Goal: Navigation & Orientation: Find specific page/section

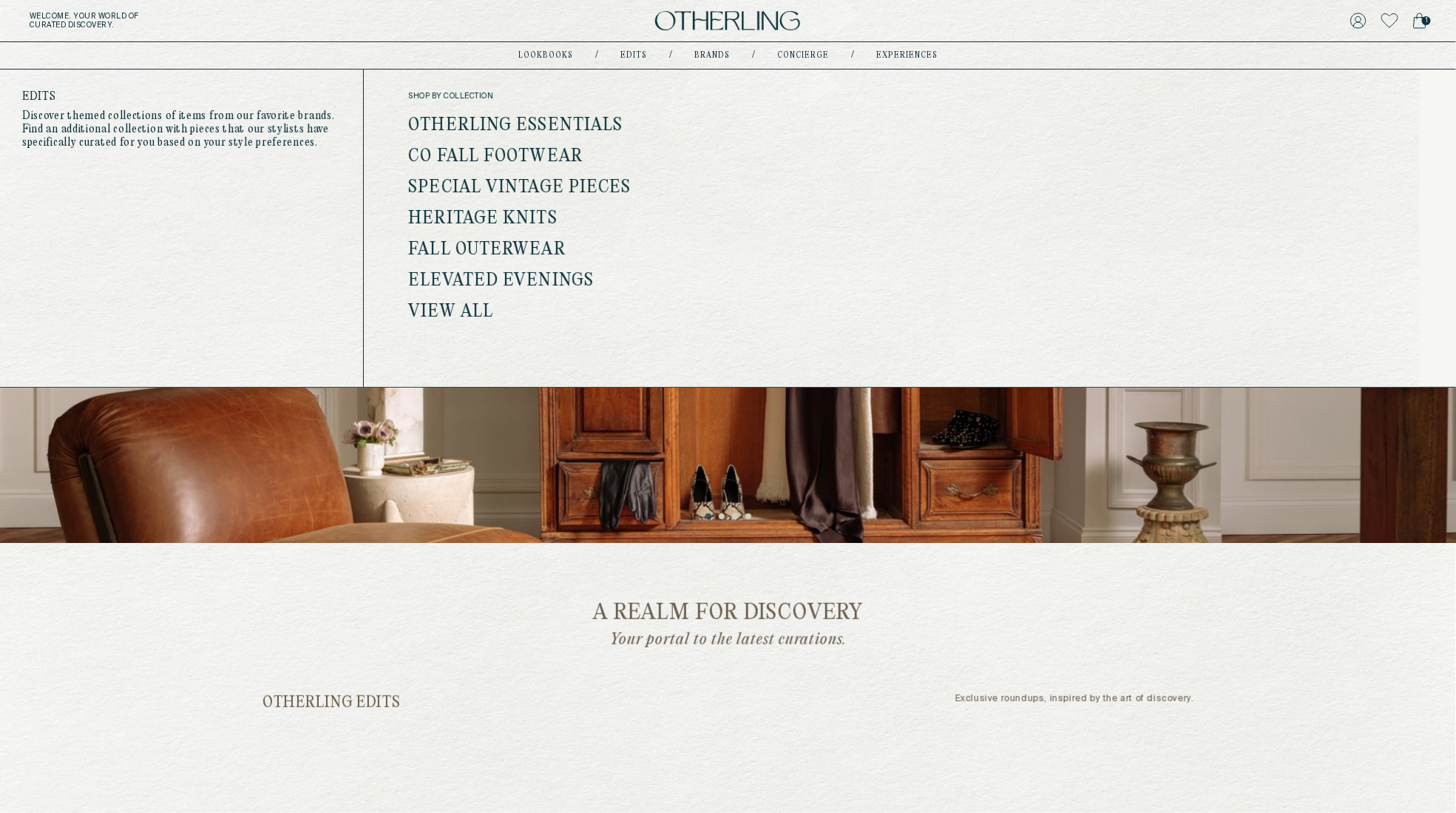
click at [431, 313] on link "View all" at bounding box center [450, 312] width 85 height 19
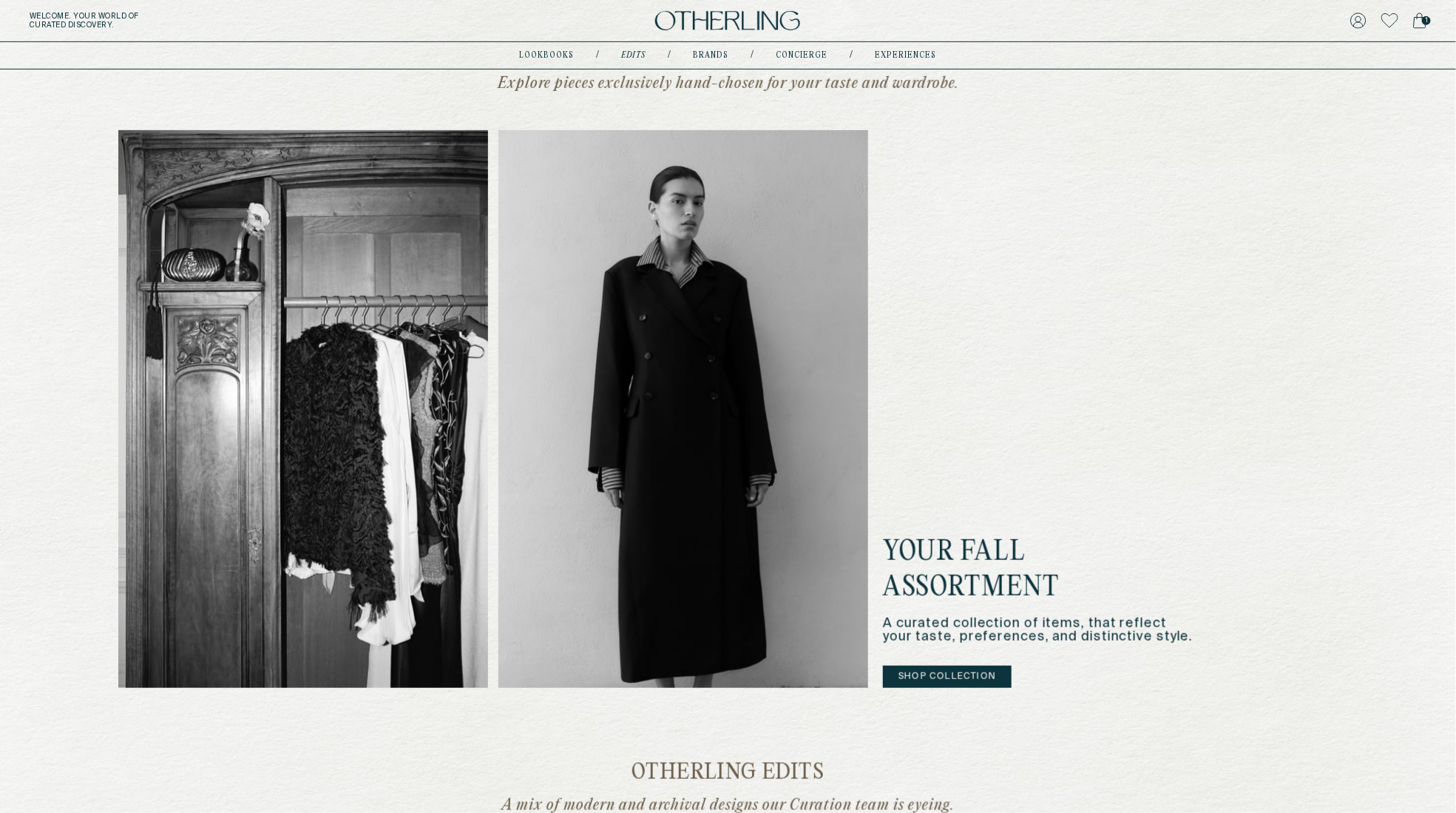
scroll to position [355, 0]
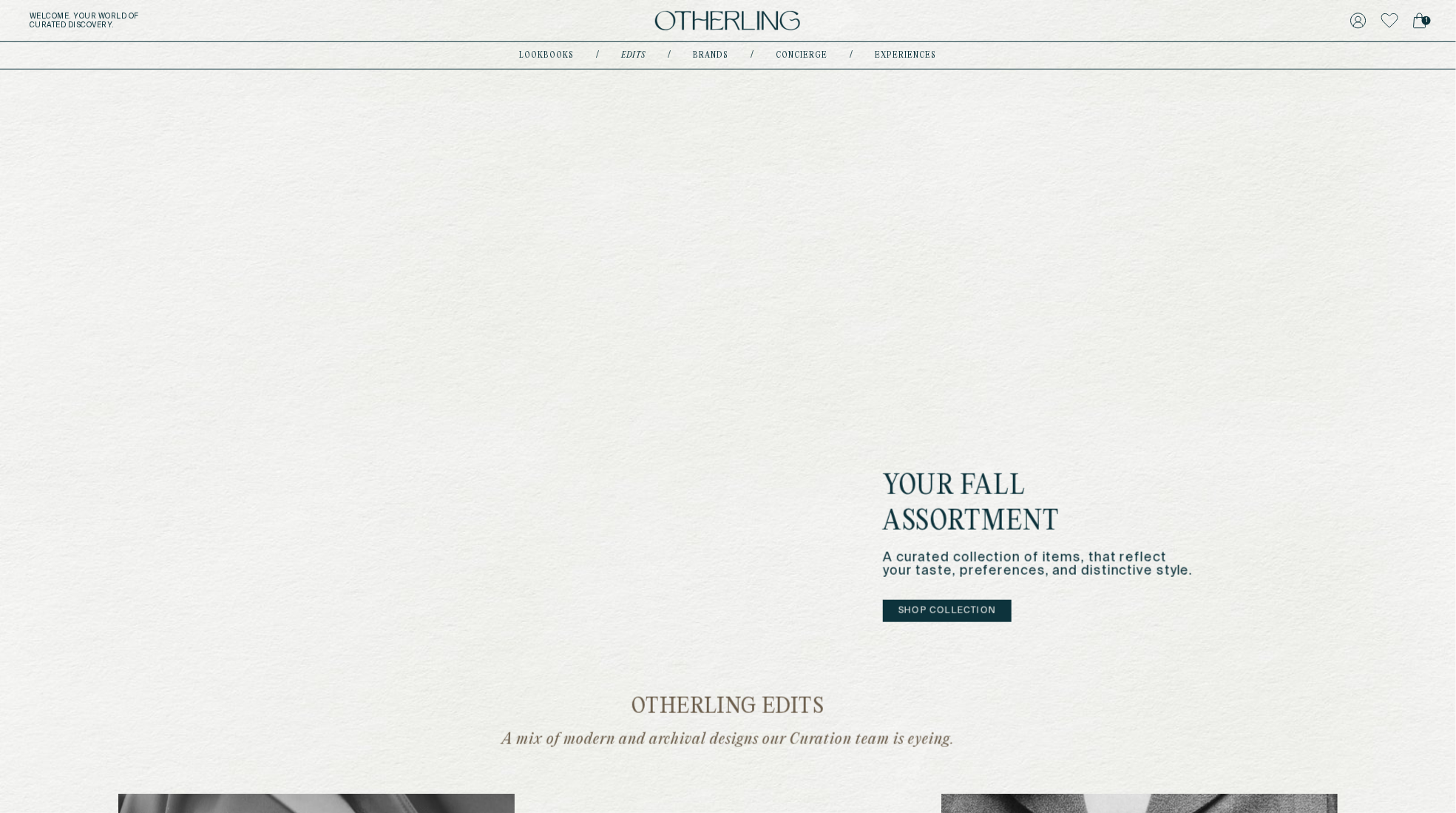
scroll to position [275, 0]
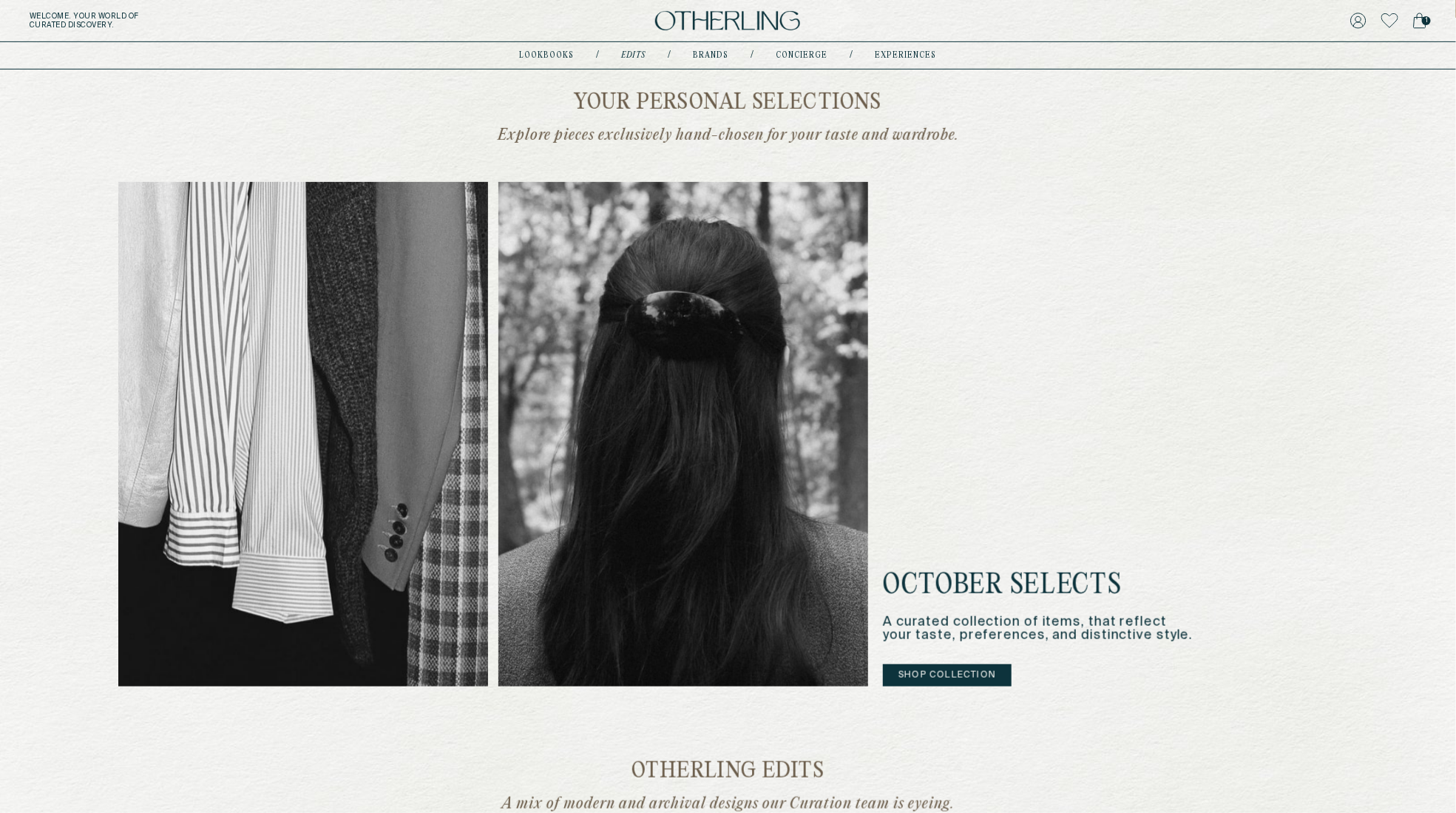
scroll to position [315, 0]
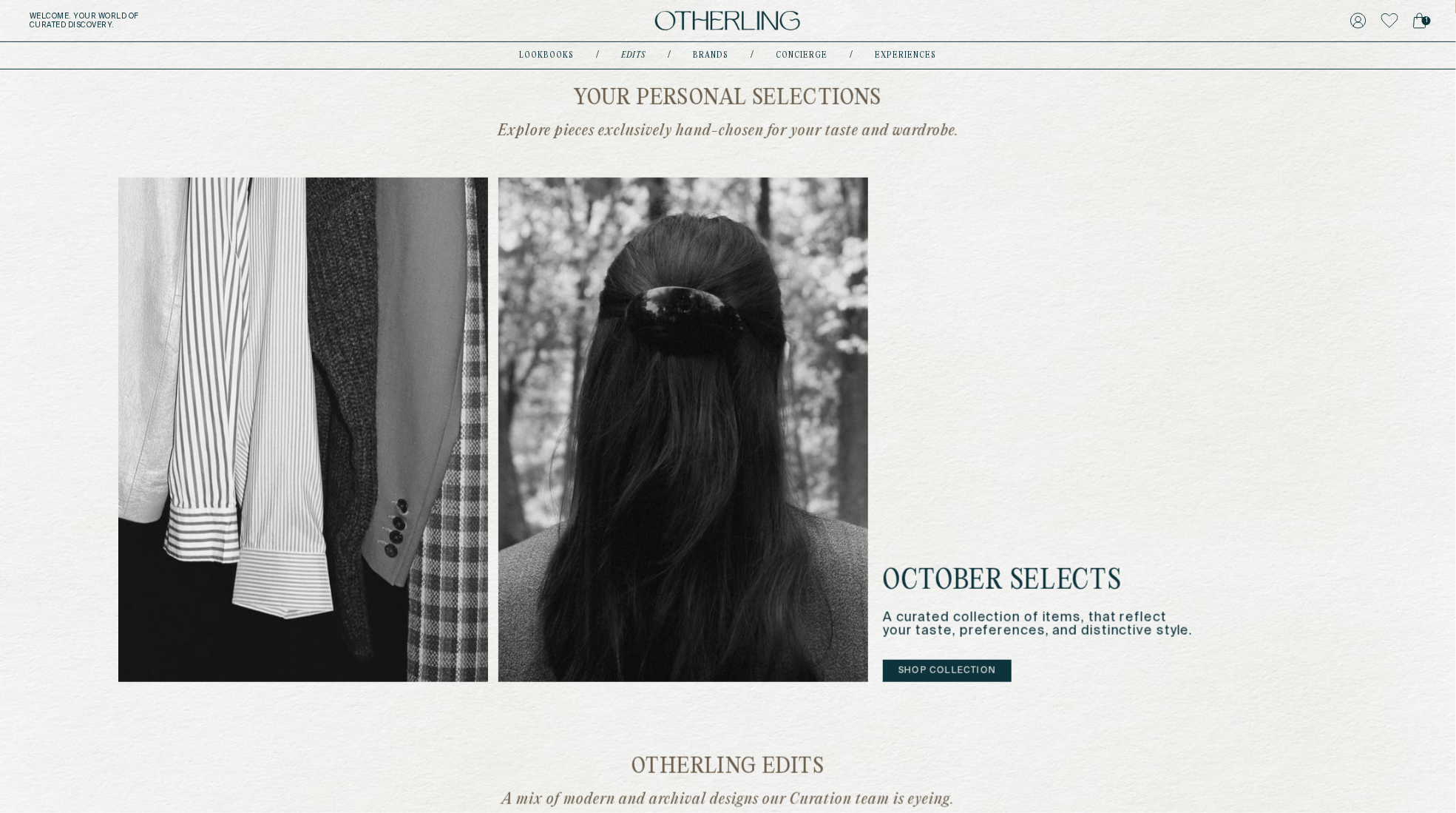
drag, startPoint x: 473, startPoint y: 133, endPoint x: 1041, endPoint y: 76, distance: 570.9
click at [1076, 349] on div "October Selects A curated collection of items, that reflect your taste, prefere…" at bounding box center [728, 429] width 1220 height 504
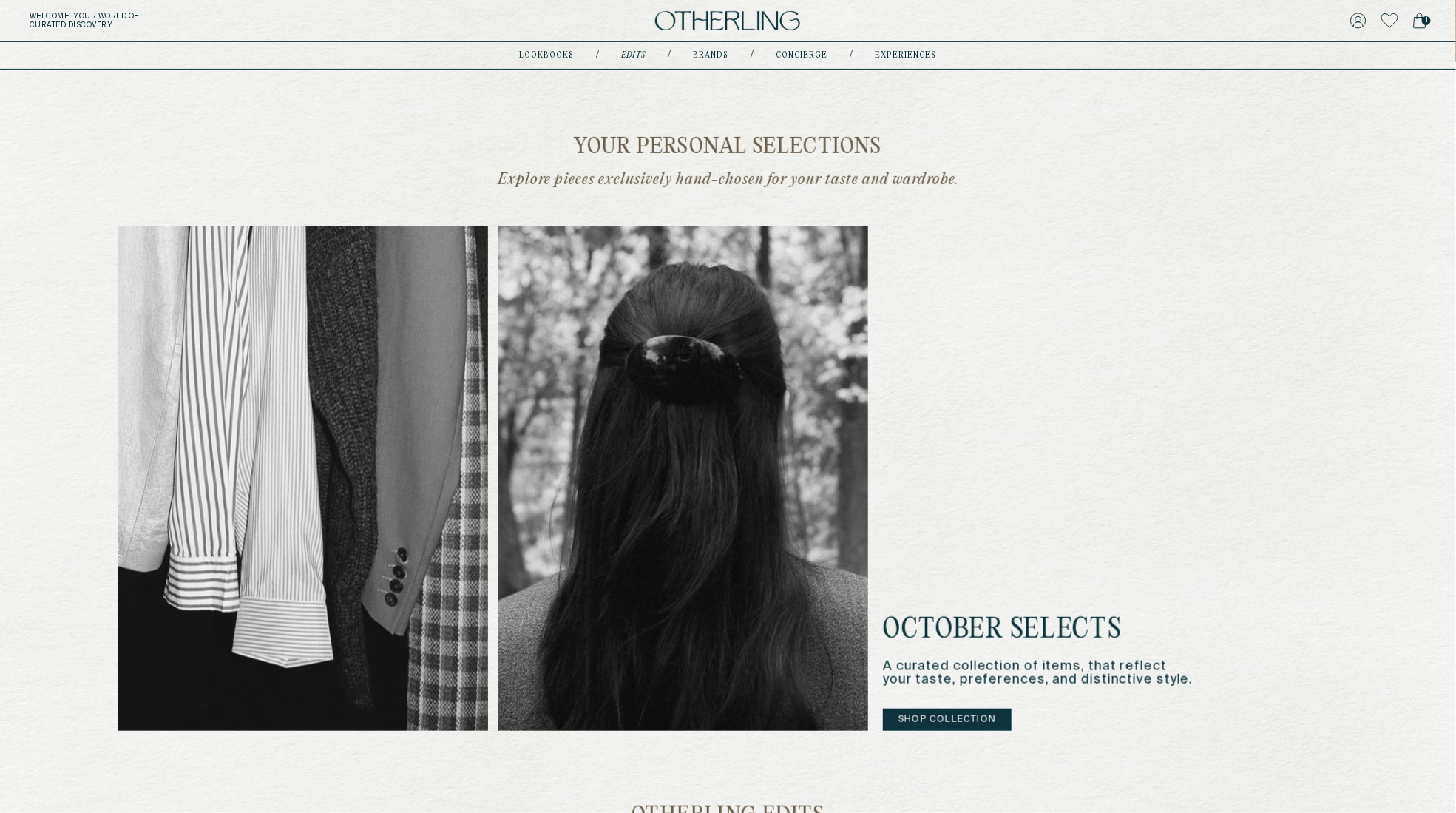
scroll to position [276, 0]
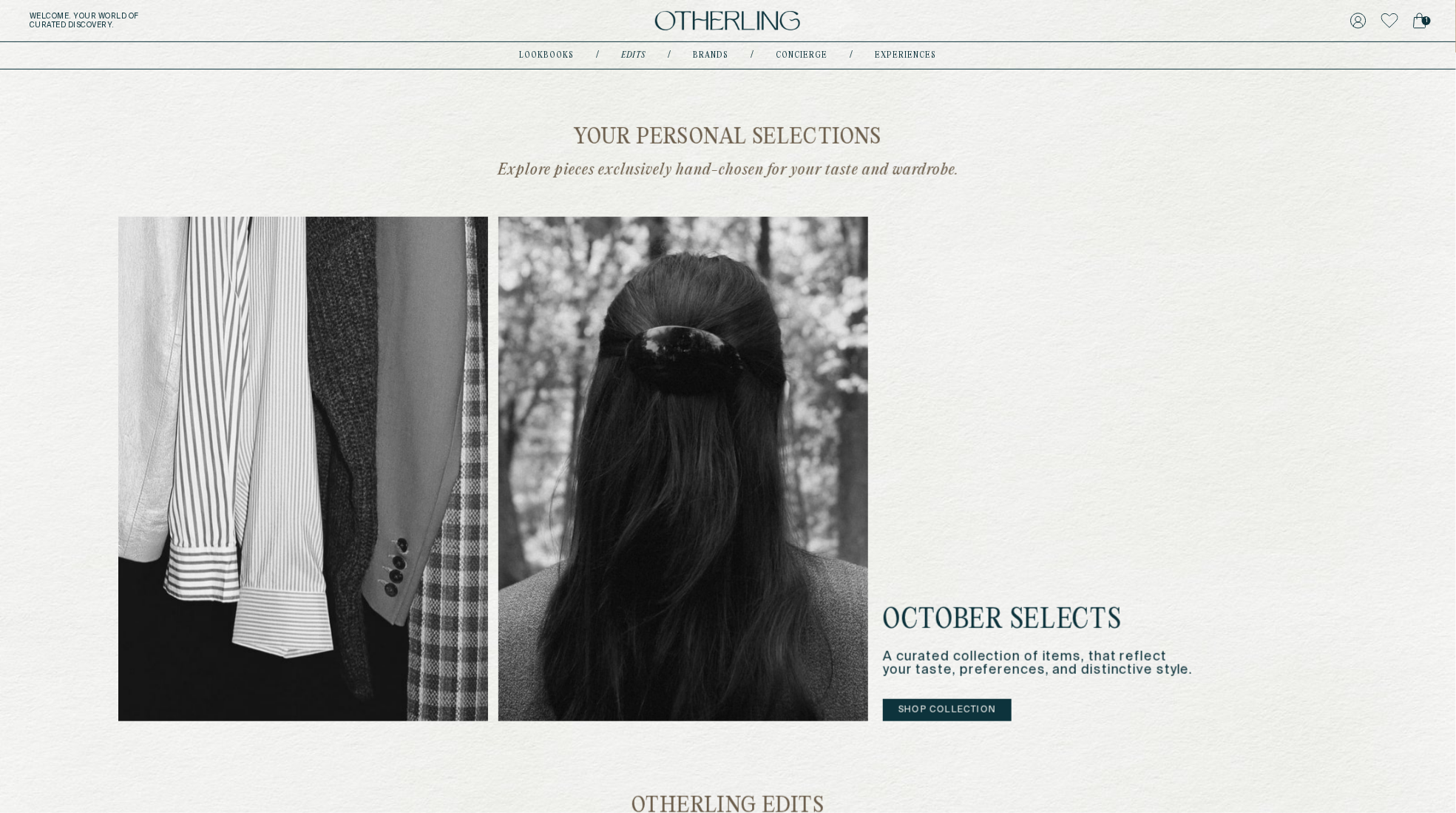
drag, startPoint x: 473, startPoint y: 138, endPoint x: 1179, endPoint y: 269, distance: 718.1
click at [1187, 264] on div "Your personal selections Explore pieces exclusively hand-chosen for your taste …" at bounding box center [728, 424] width 1220 height 595
click at [1177, 545] on div "October Selects A curated collection of items, that reflect your taste, prefere…" at bounding box center [728, 469] width 1220 height 504
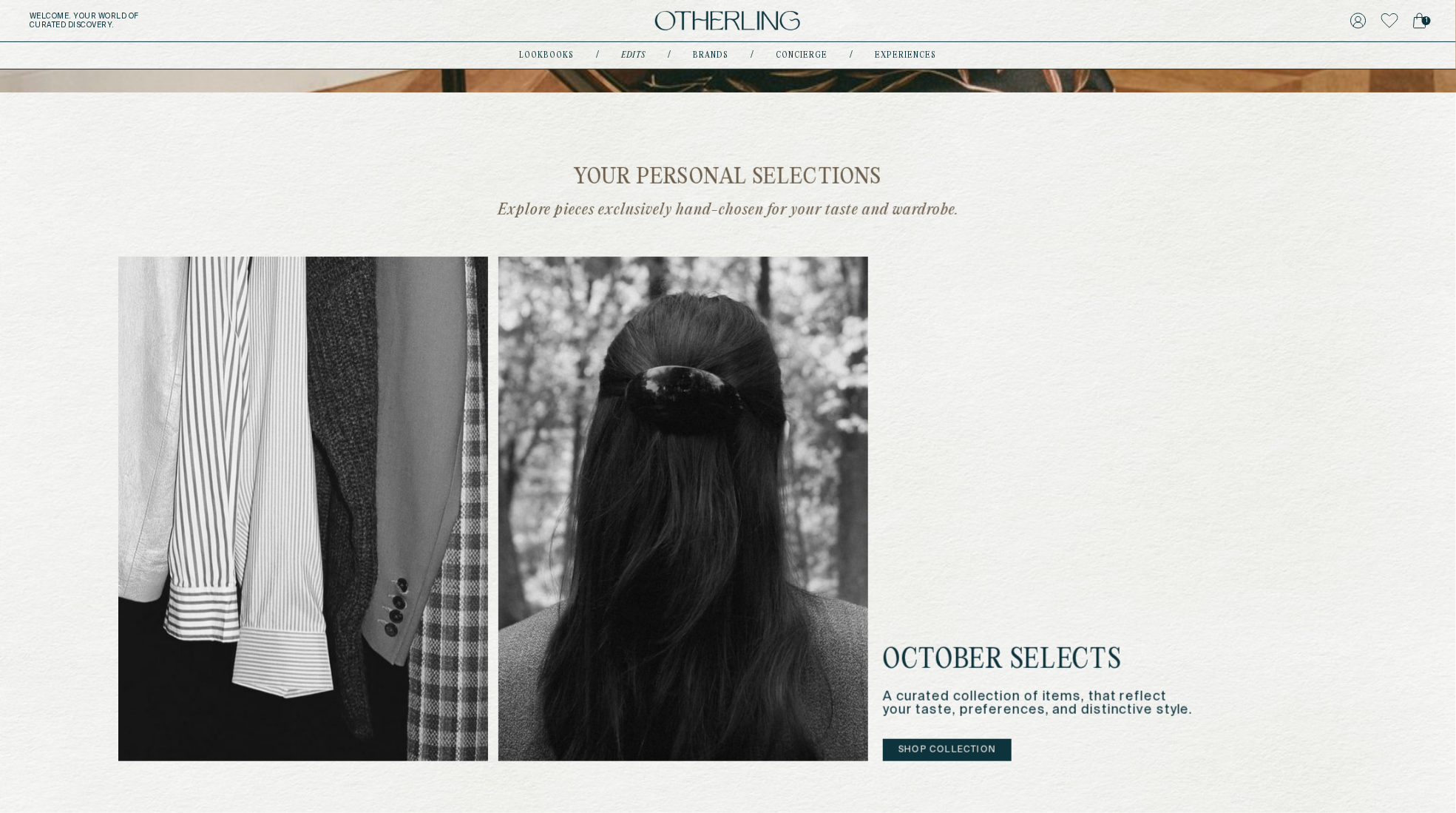
scroll to position [233, 0]
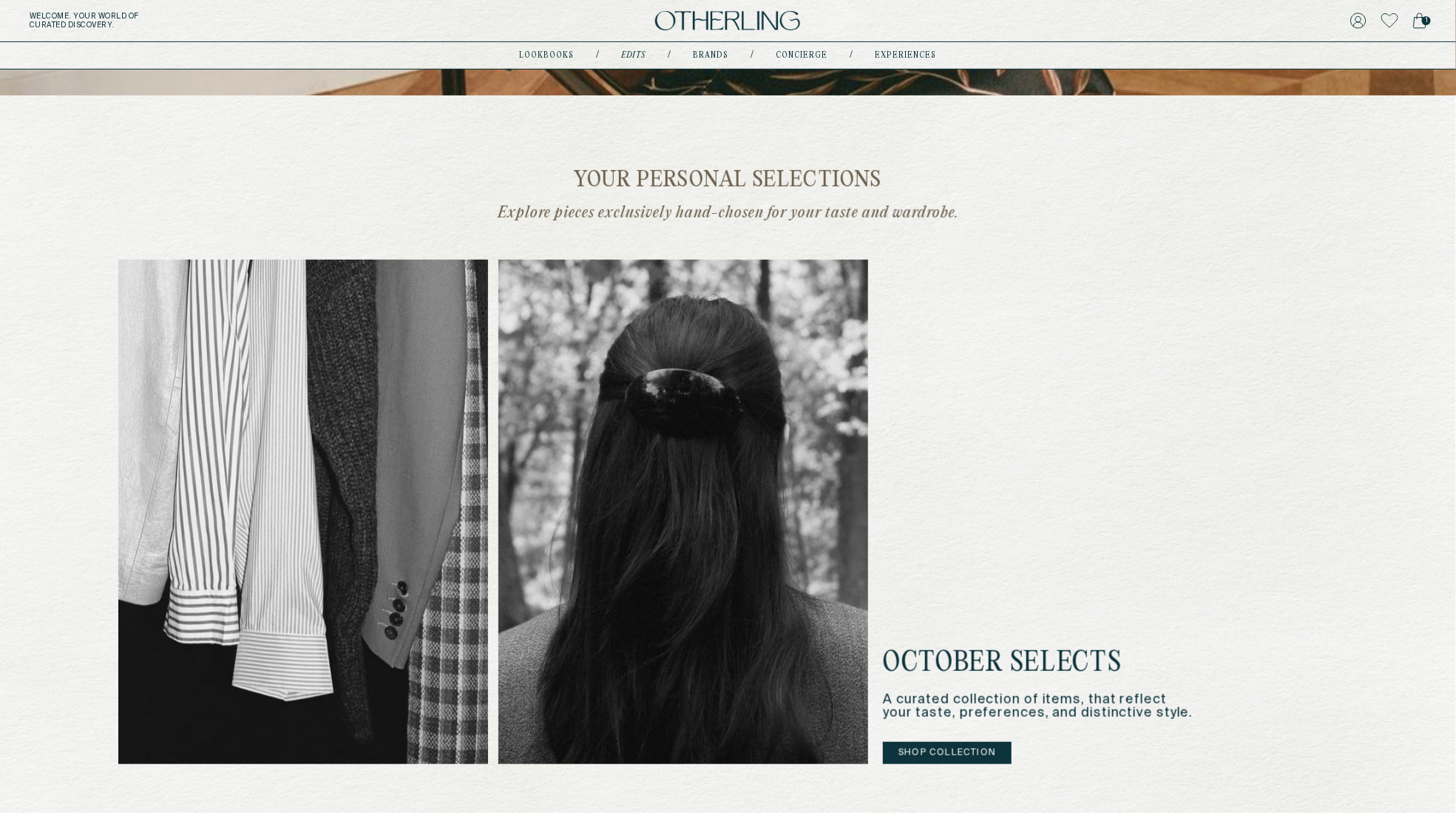
drag, startPoint x: 548, startPoint y: 163, endPoint x: 742, endPoint y: 202, distance: 197.9
click at [386, 232] on div "Your personal selections Explore pieces exclusively hand-chosen for your taste …" at bounding box center [728, 467] width 1220 height 595
drag, startPoint x: 648, startPoint y: 222, endPoint x: 1178, endPoint y: 198, distance: 530.5
click at [1178, 198] on div "Your personal selections Explore pieces exclusively hand-chosen for your taste …" at bounding box center [728, 467] width 1220 height 595
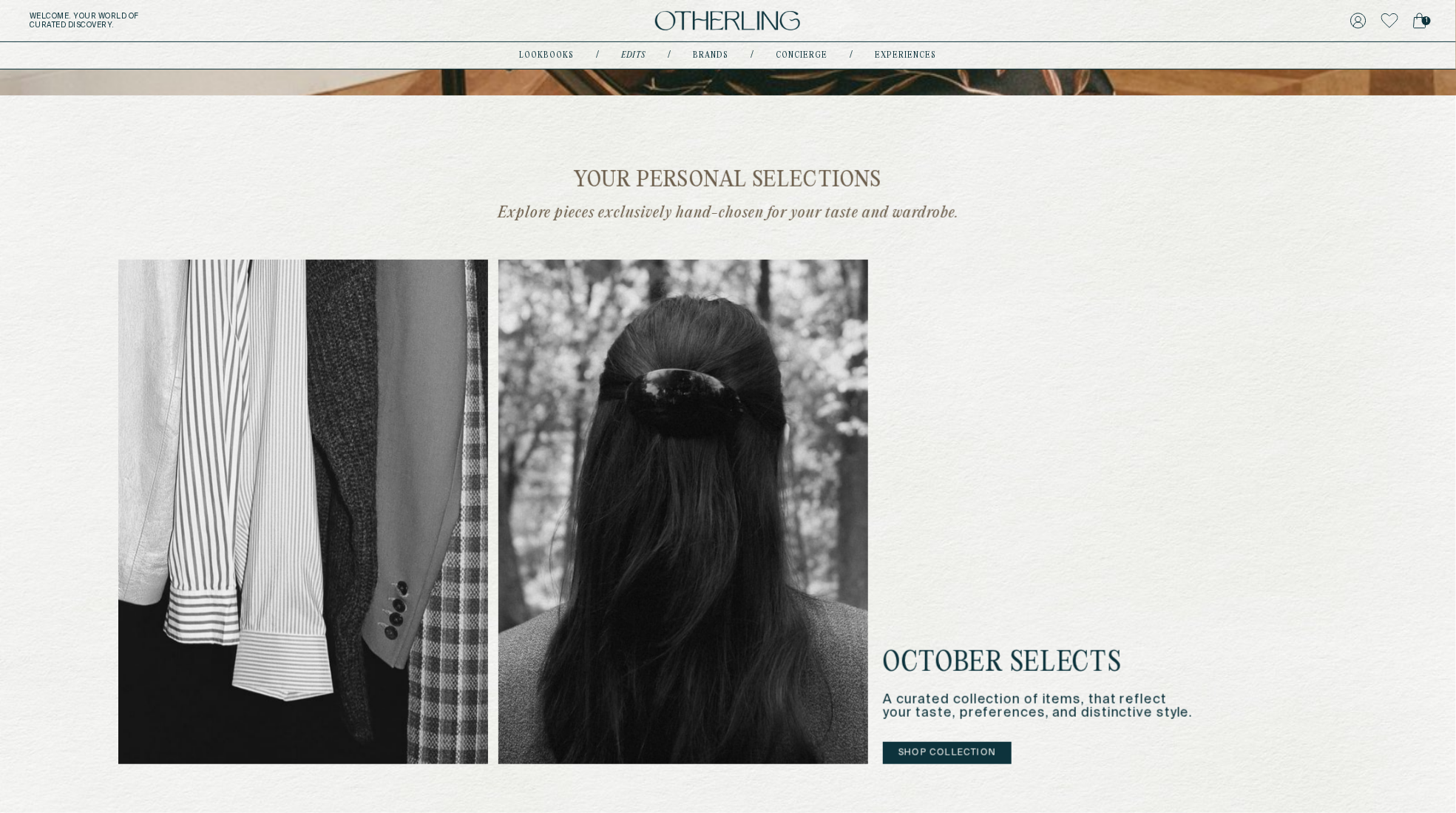
click at [1091, 310] on div "October Selects A curated collection of items, that reflect your taste, prefere…" at bounding box center [728, 511] width 1220 height 504
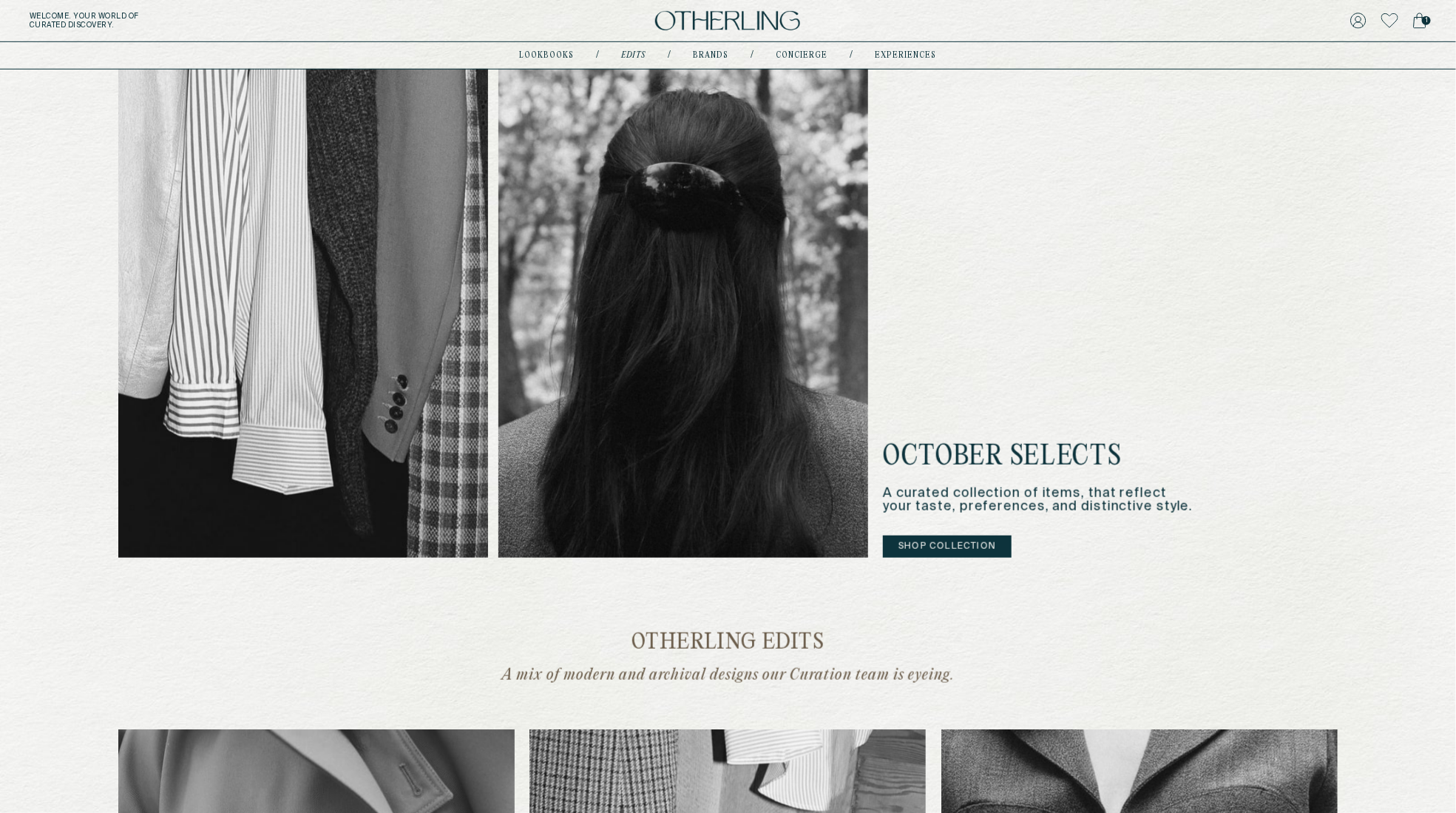
drag, startPoint x: 939, startPoint y: 448, endPoint x: 1405, endPoint y: 453, distance: 466.0
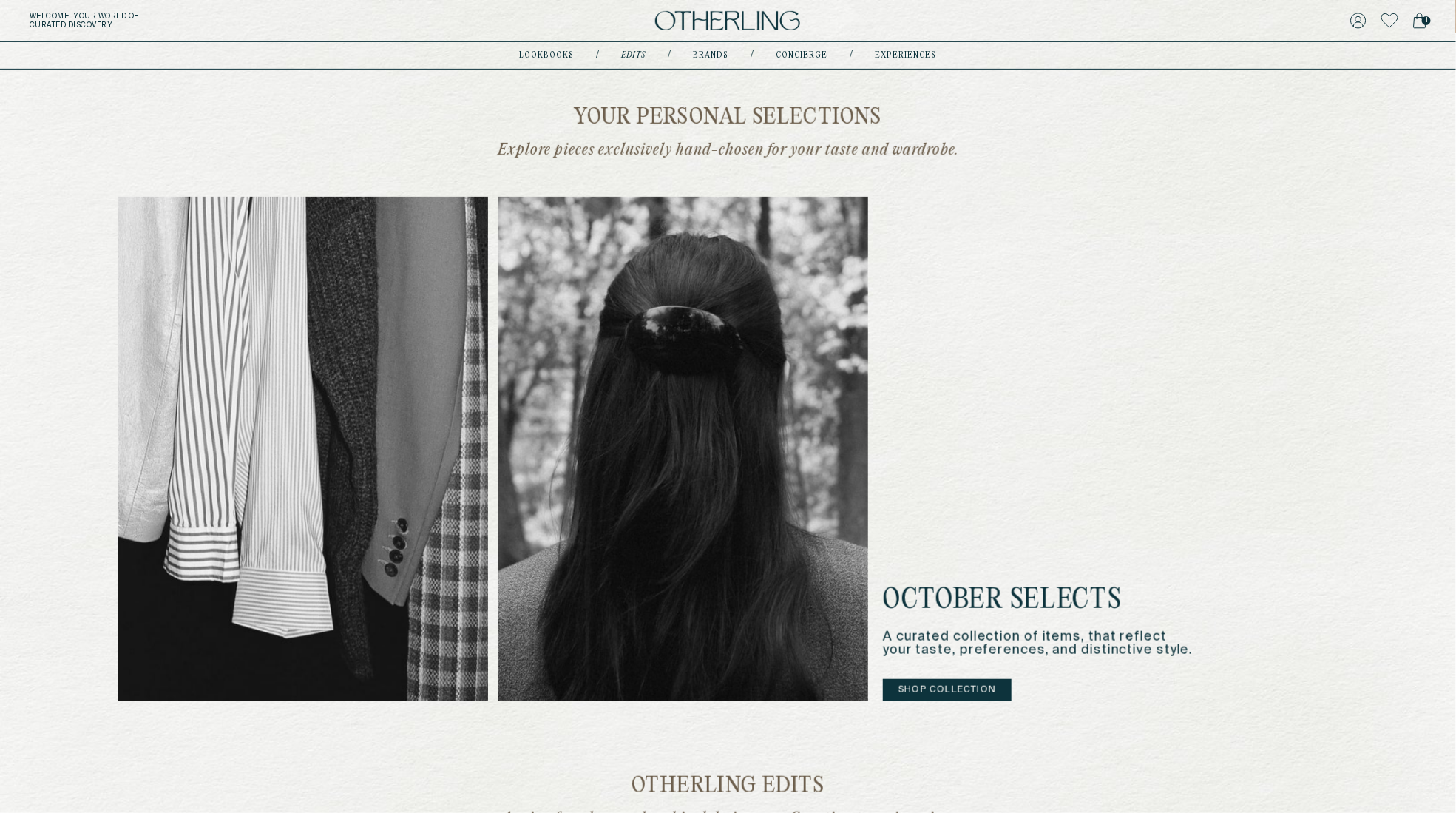
scroll to position [287, 0]
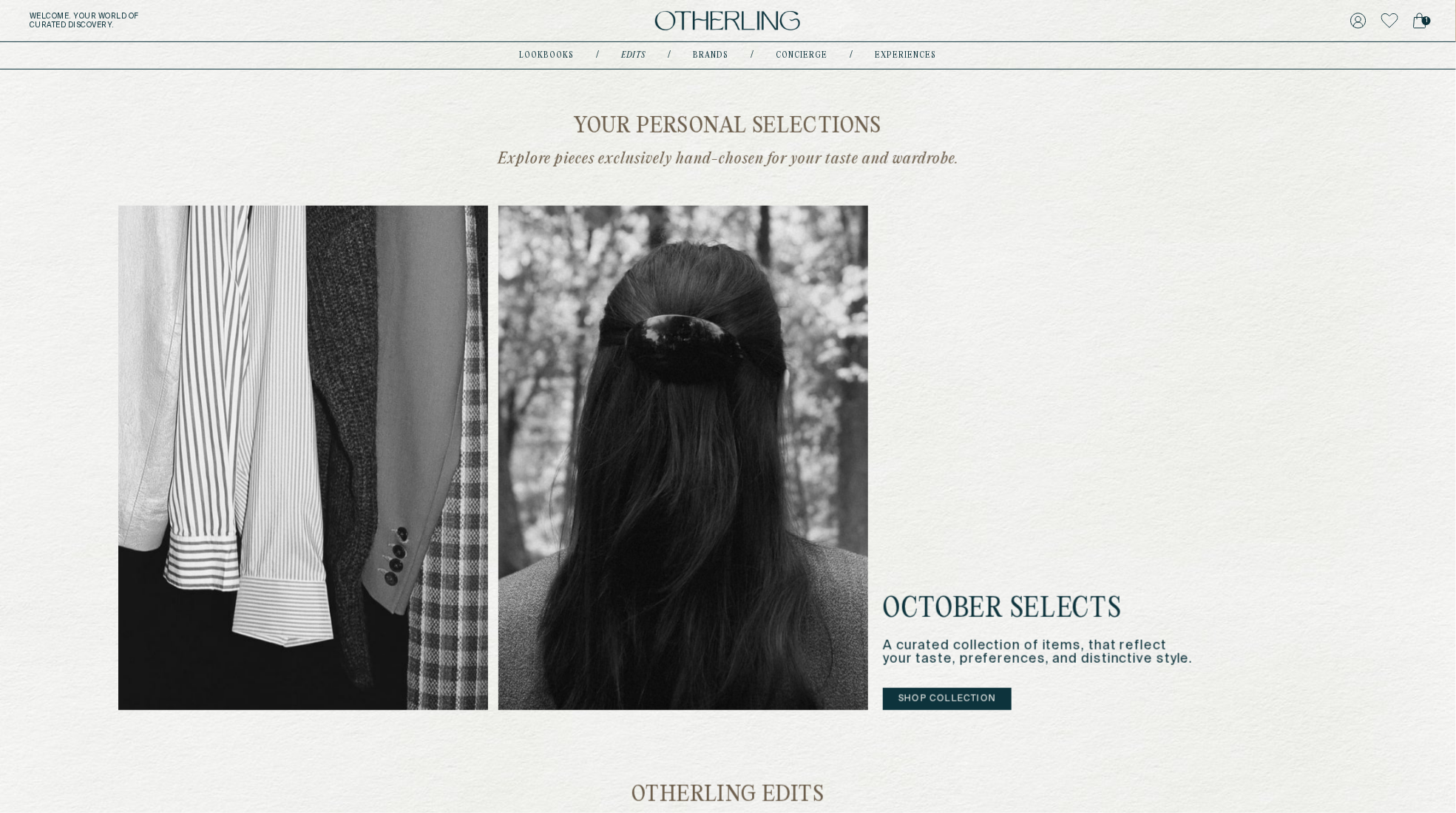
click at [725, 16] on img at bounding box center [728, 21] width 145 height 20
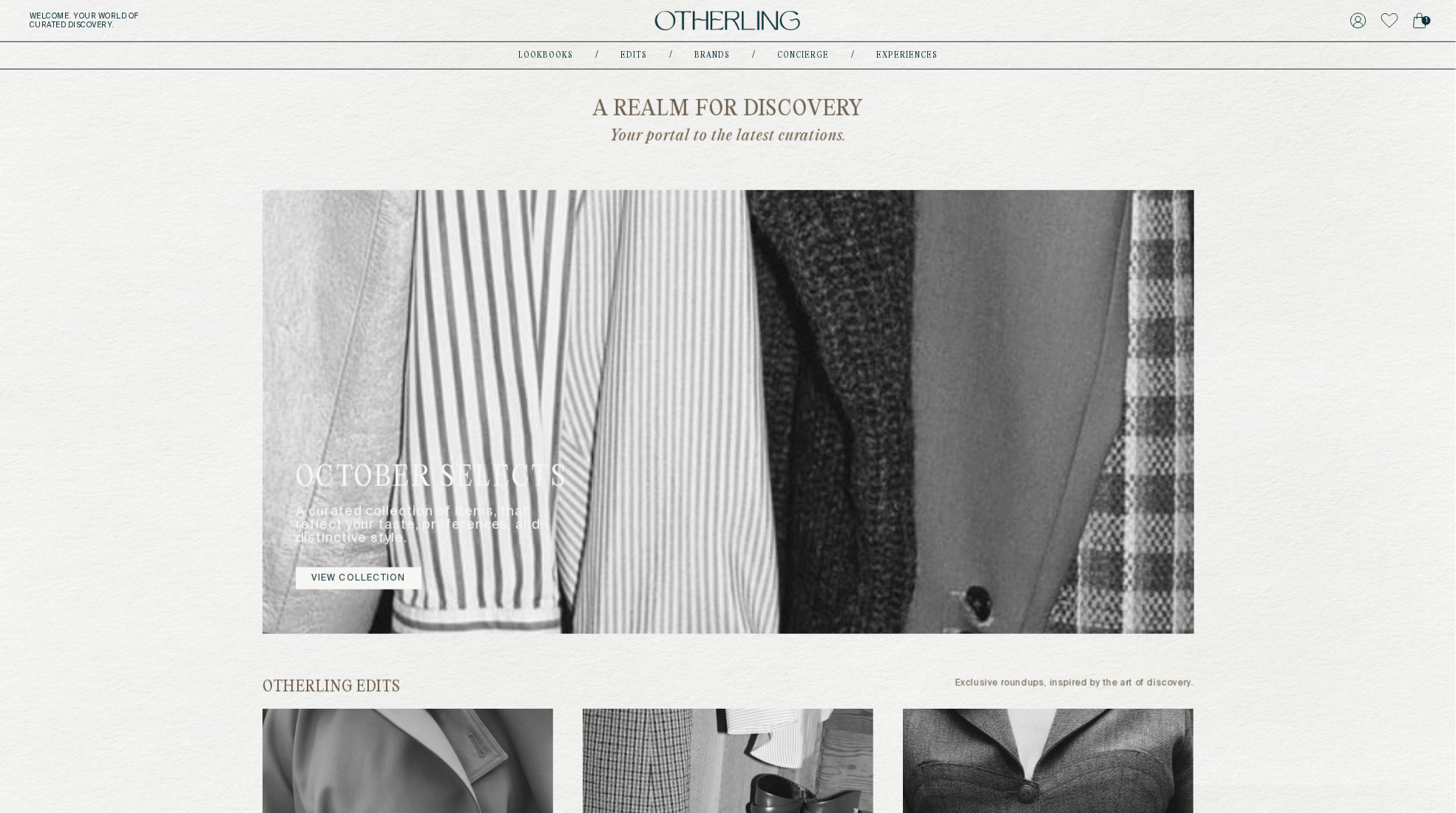
scroll to position [507, 0]
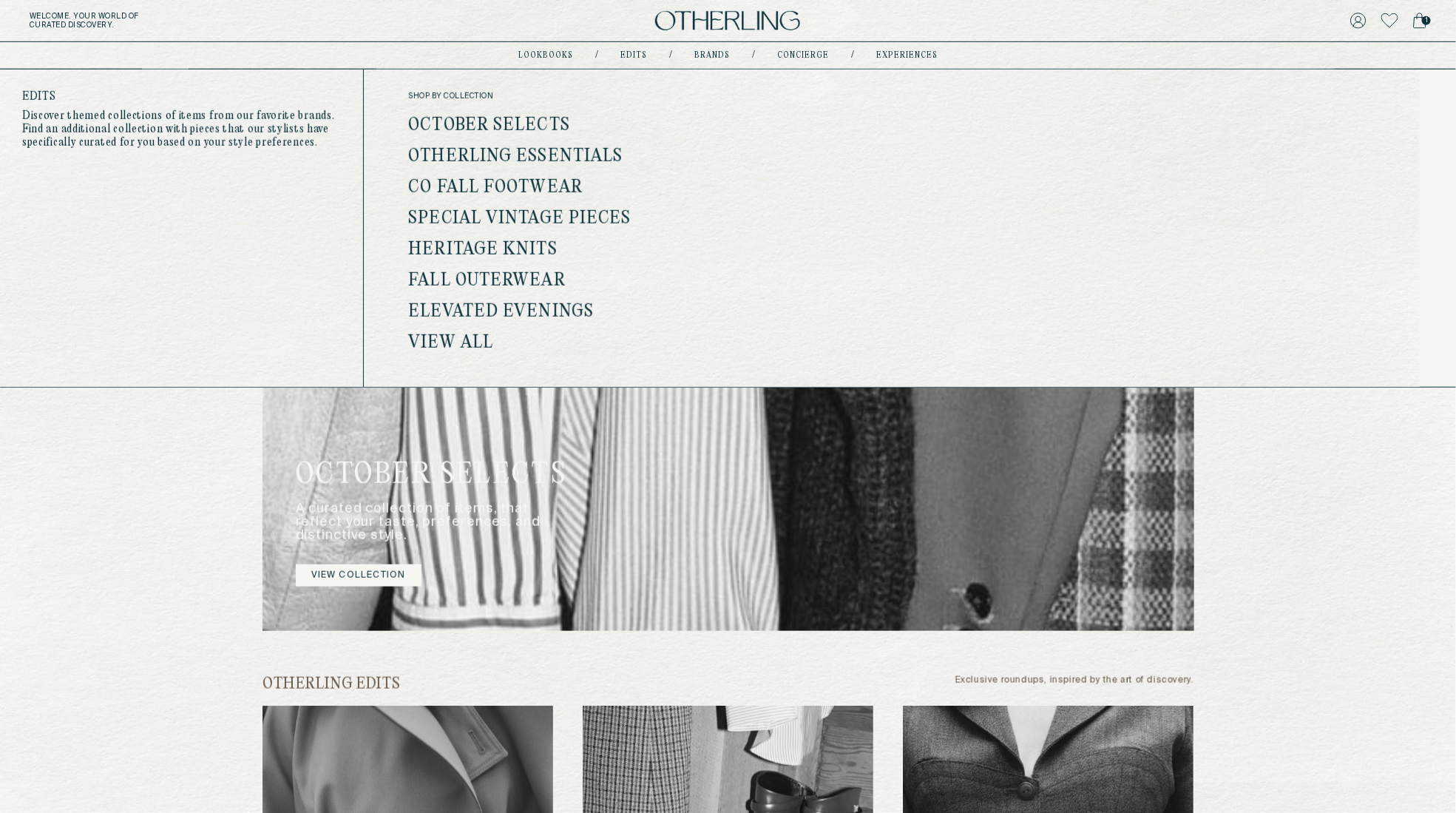
click at [446, 338] on link "View all" at bounding box center [450, 343] width 85 height 19
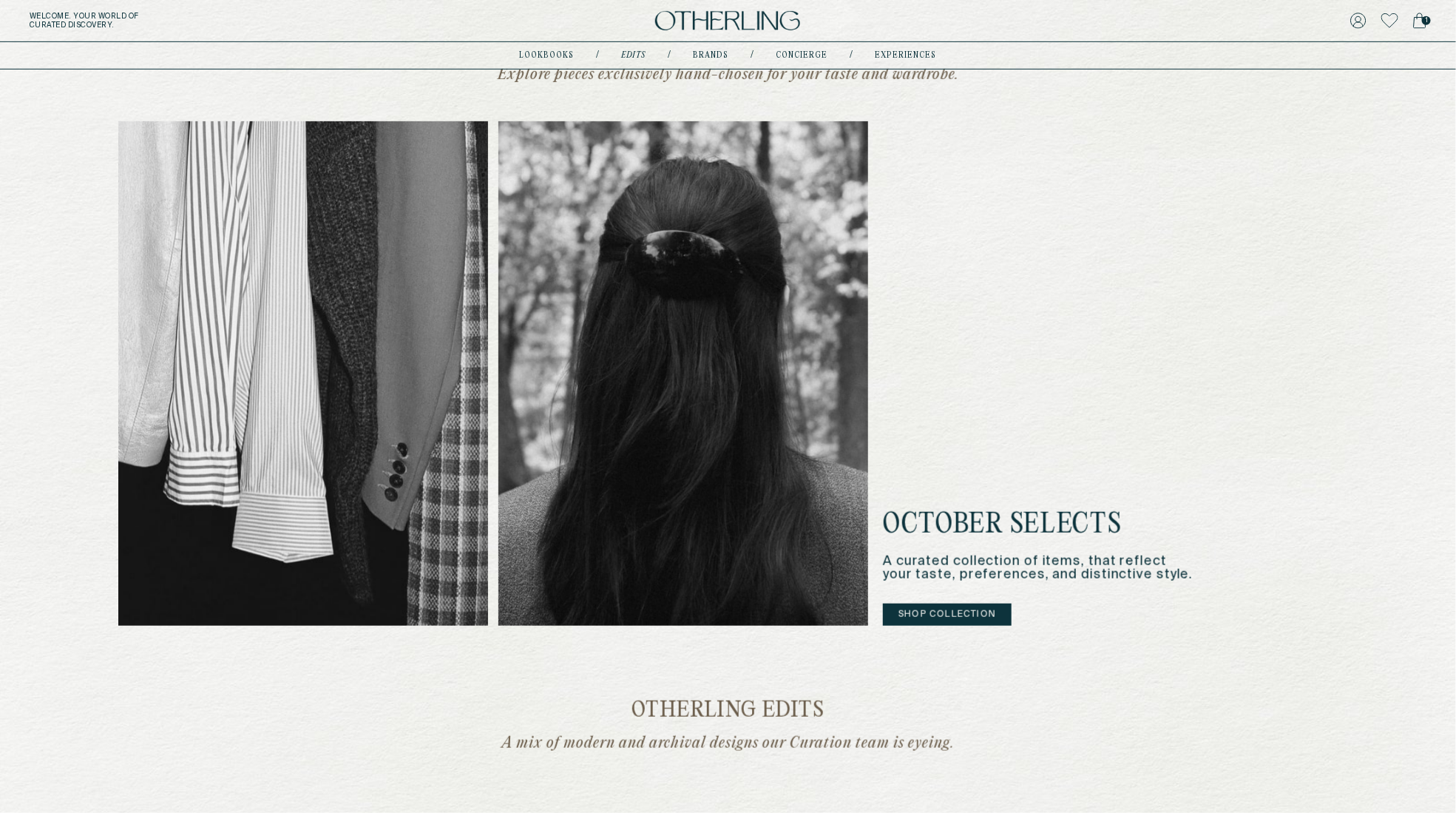
scroll to position [365, 0]
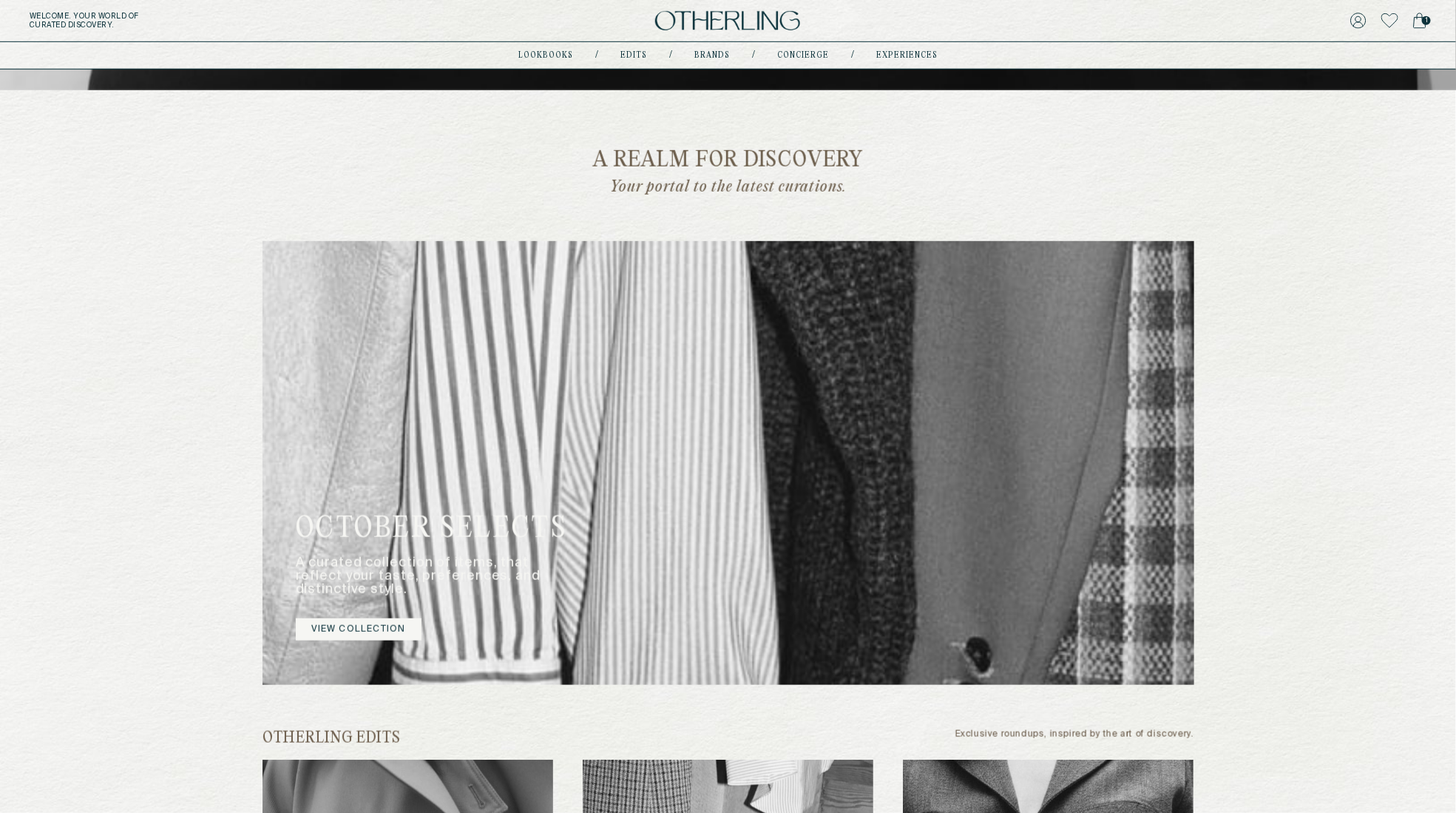
scroll to position [453, 0]
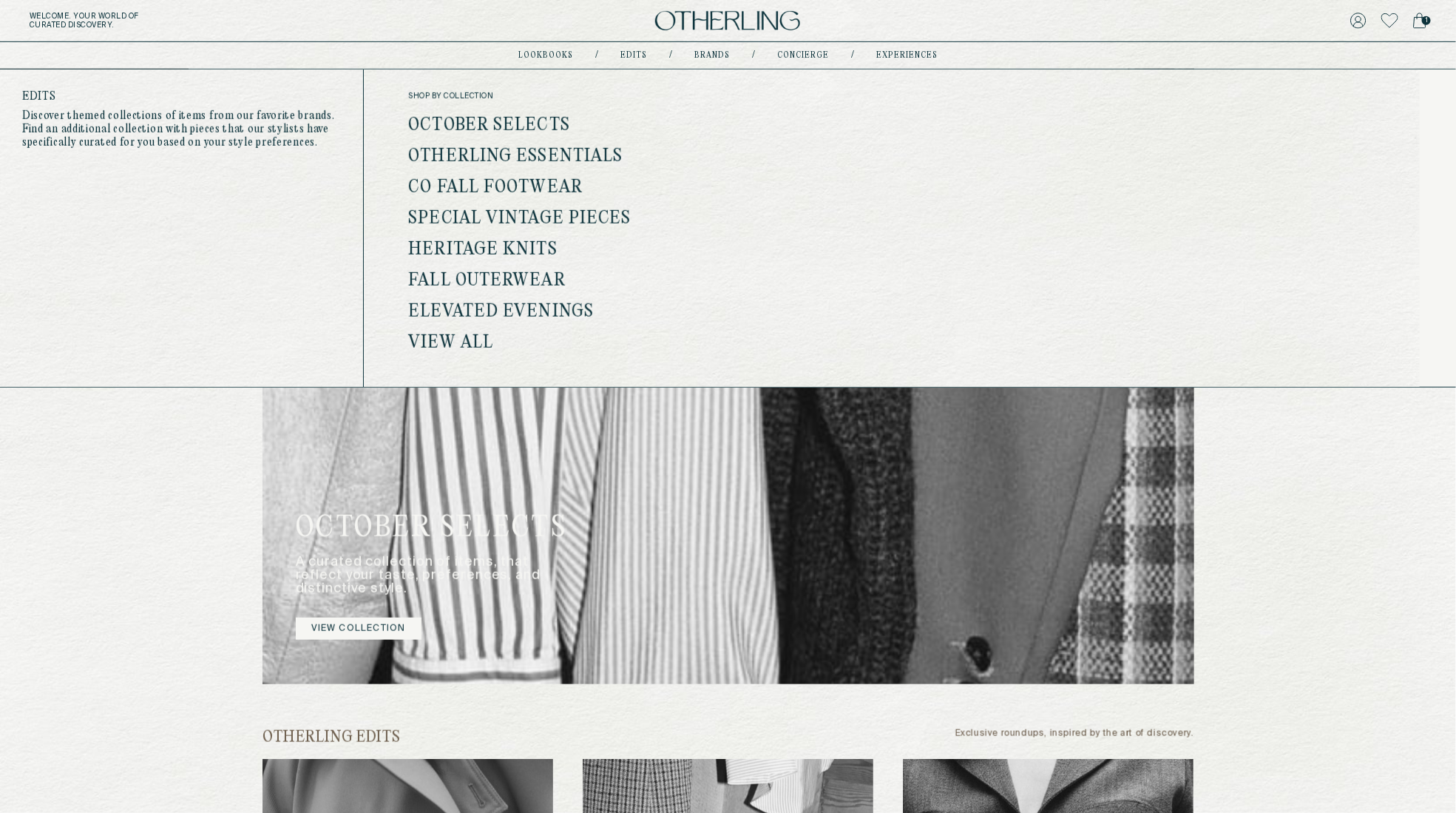
click at [485, 325] on ul "October Selects Otherling Essentials Co Fall Footwear Special Vintage Pieces He…" at bounding box center [578, 234] width 342 height 234
click at [467, 343] on link "View all" at bounding box center [450, 343] width 85 height 19
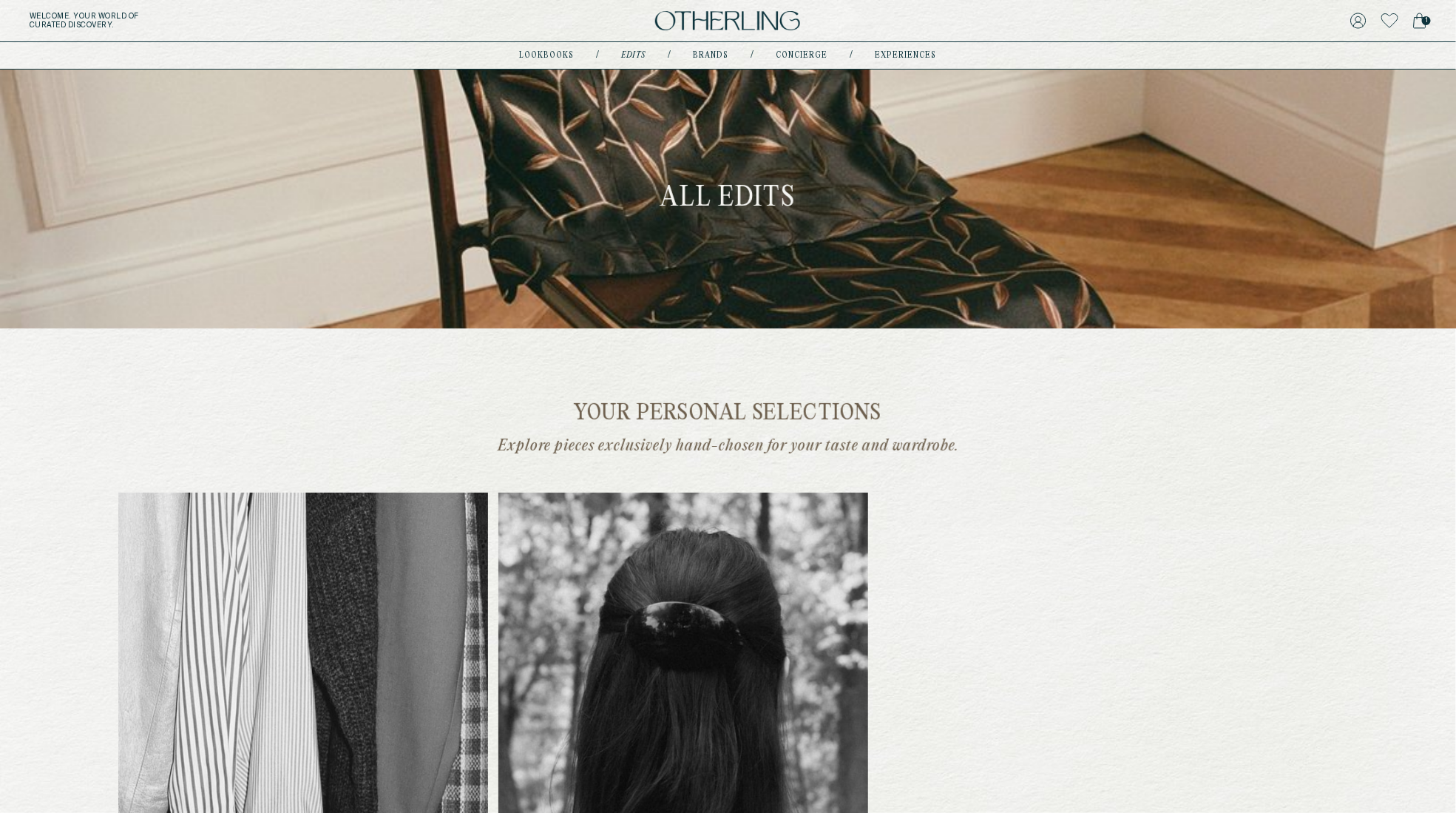
click at [738, 17] on img at bounding box center [728, 21] width 145 height 20
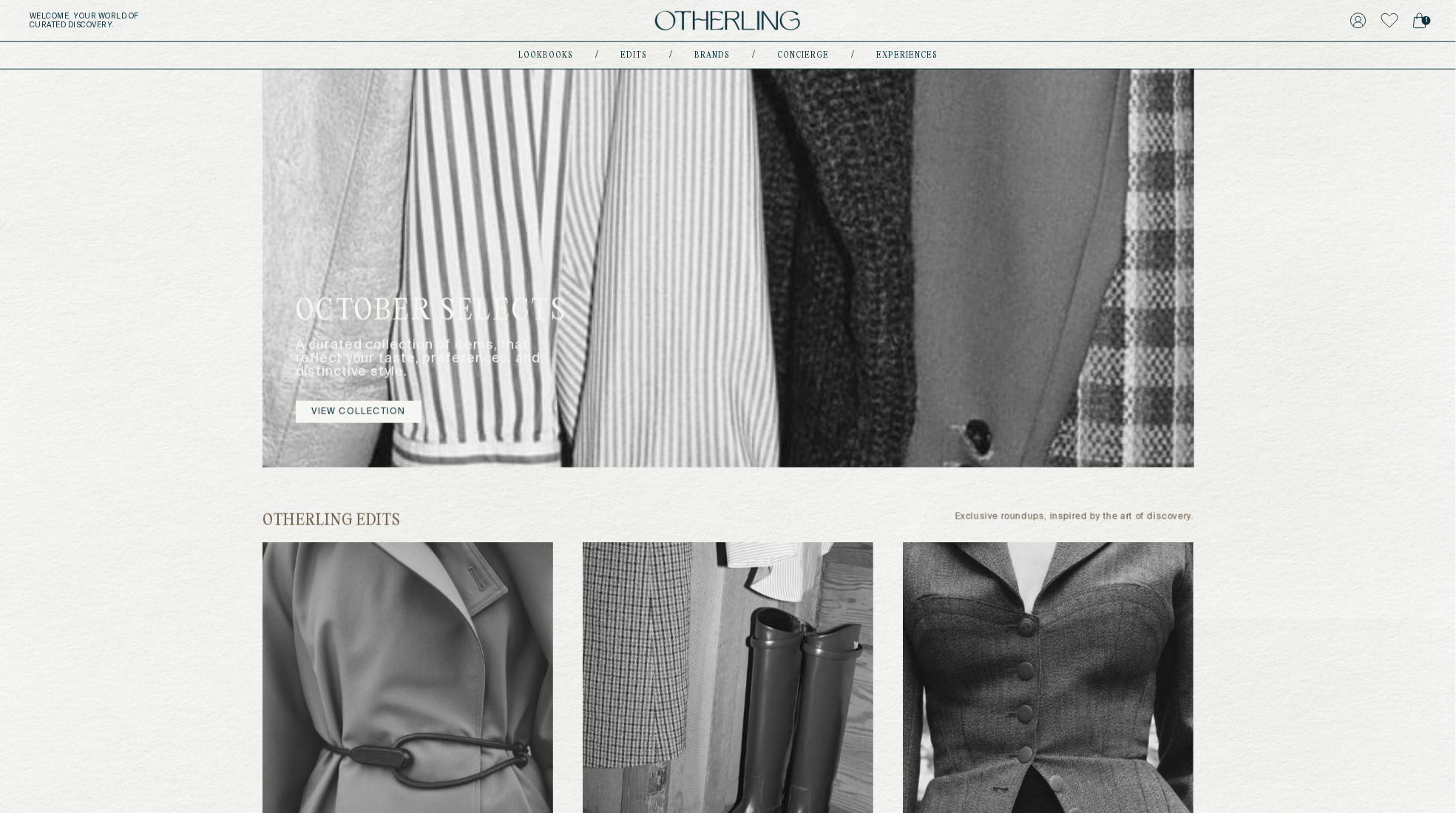
scroll to position [904, 0]
